Goal: Information Seeking & Learning: Learn about a topic

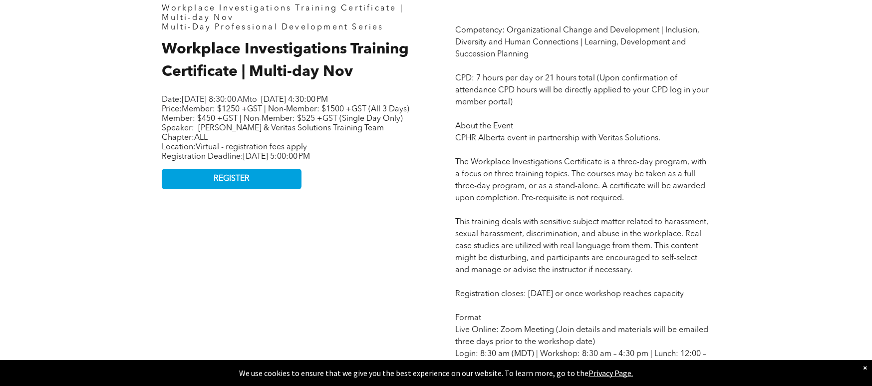
scroll to position [666, 0]
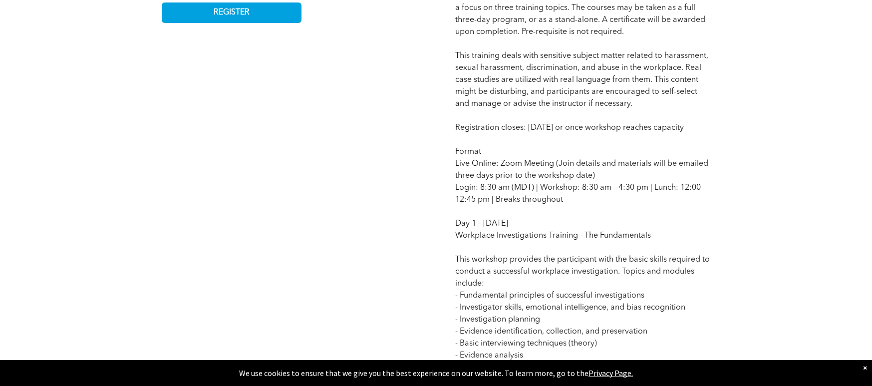
click at [867, 370] on div "×" at bounding box center [865, 368] width 4 height 10
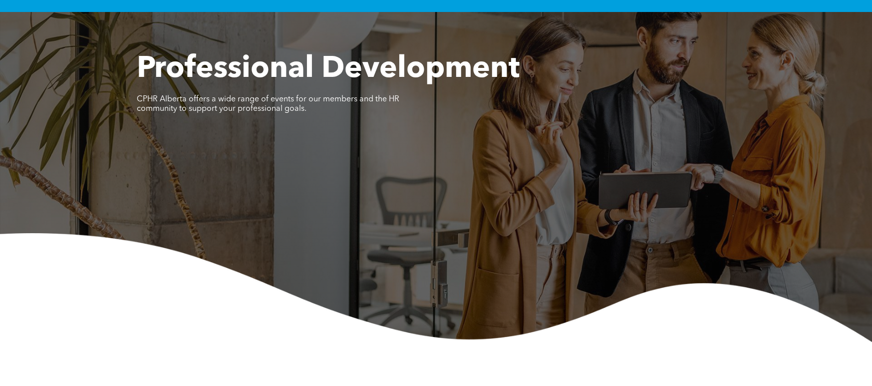
scroll to position [0, 0]
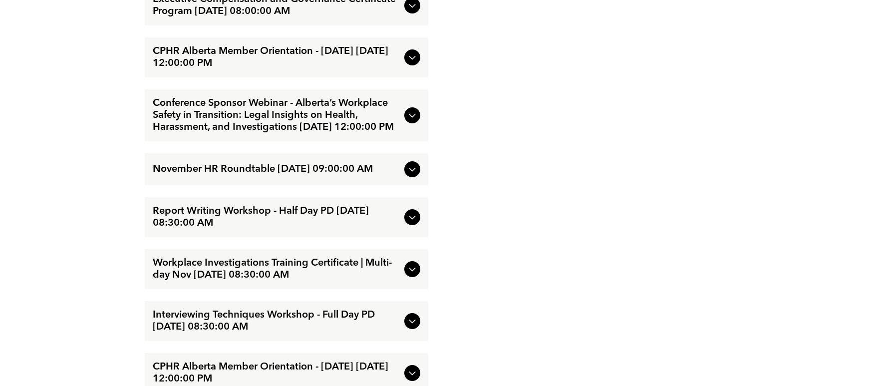
scroll to position [2155, 0]
click at [414, 120] on icon at bounding box center [412, 114] width 12 height 12
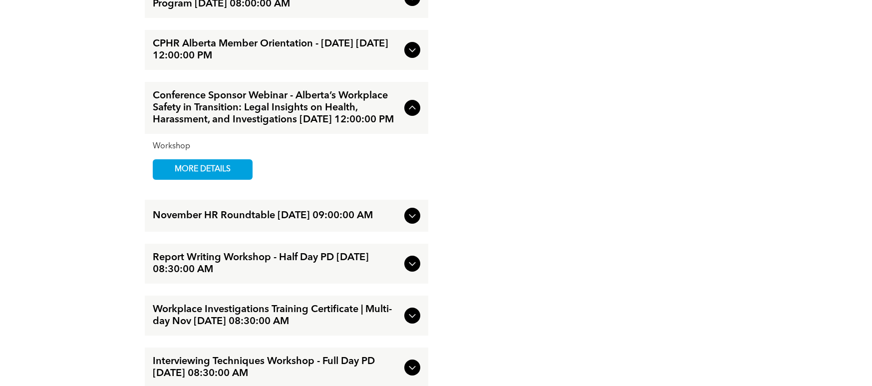
scroll to position [2101, 0]
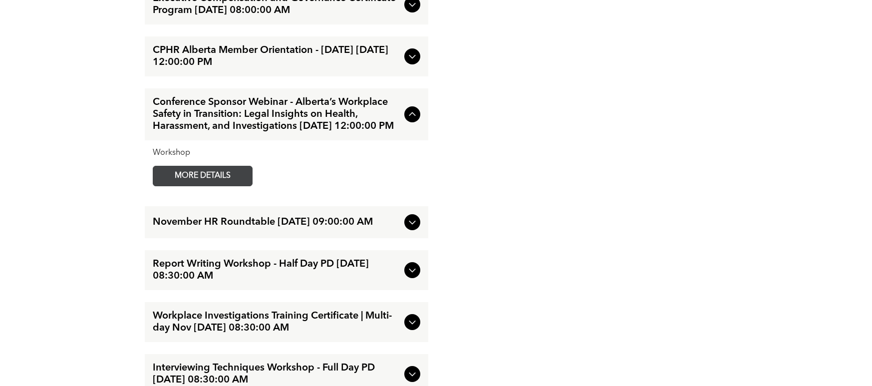
click at [197, 186] on span "MORE DETAILS" at bounding box center [202, 175] width 79 height 19
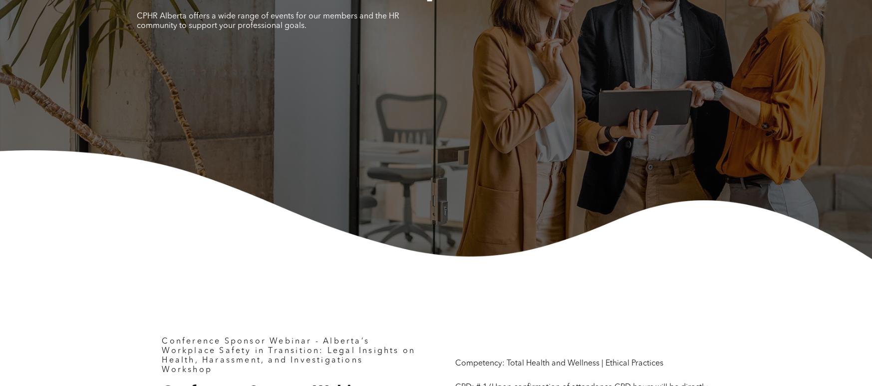
scroll to position [416, 0]
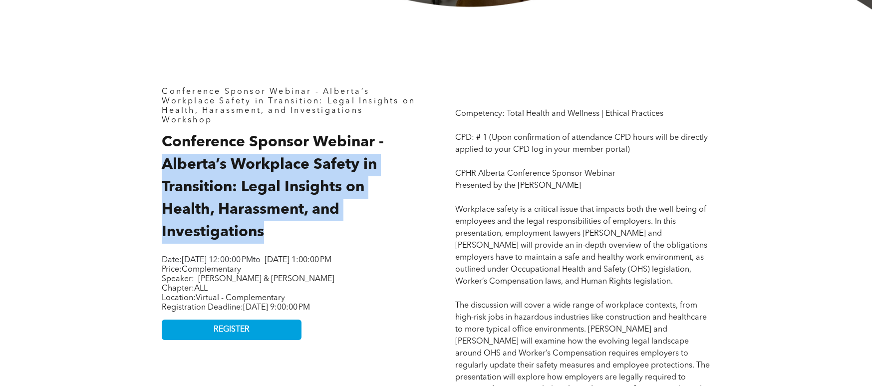
drag, startPoint x: 162, startPoint y: 165, endPoint x: 268, endPoint y: 230, distance: 124.4
click at [268, 230] on h2 "Conference Sponsor Webinar - Alberta’s Workplace Safety in Transition: Legal In…" at bounding box center [289, 187] width 255 height 112
copy span "Alberta’s Workplace Safety in Transition: Legal Insights on Health, Harassment,…"
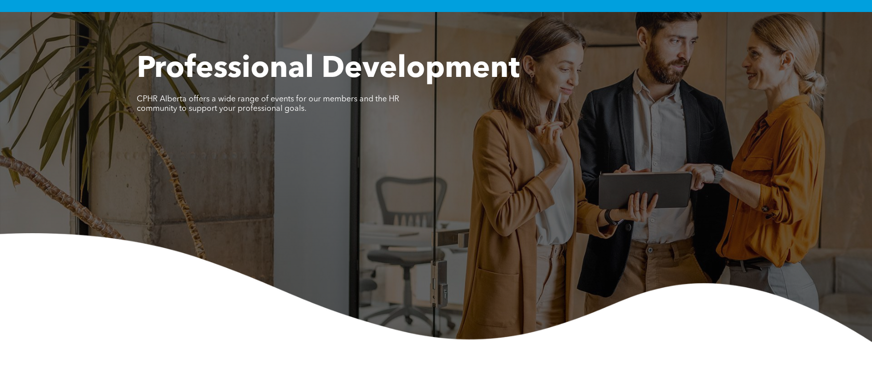
scroll to position [0, 0]
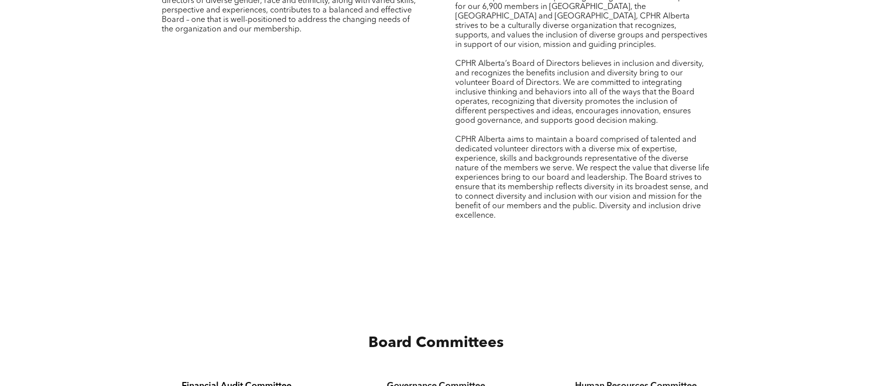
scroll to position [1525, 0]
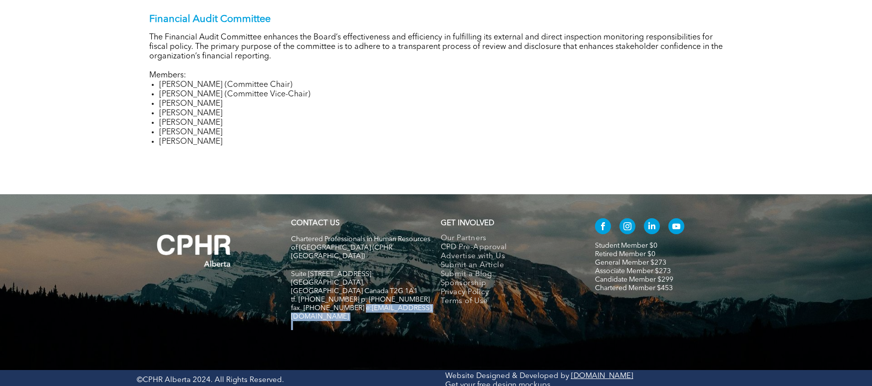
drag, startPoint x: 357, startPoint y: 290, endPoint x: 398, endPoint y: 292, distance: 42.0
click at [408, 293] on div "Chartered Professionals in Human Resources of Alberta (CPHR Alberta) Suite 320,…" at bounding box center [361, 282] width 141 height 97
copy div "info@cphrab.ca"
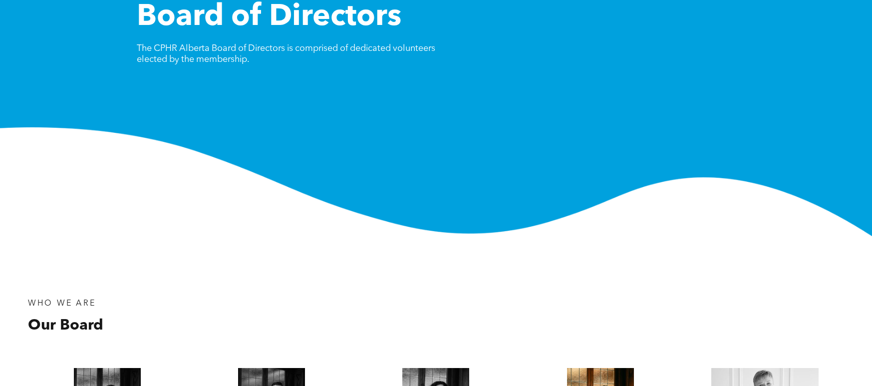
scroll to position [0, 0]
